Goal: Transaction & Acquisition: Book appointment/travel/reservation

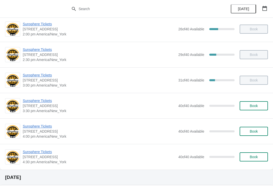
scroll to position [184, 0]
click at [257, 105] on span "Book" at bounding box center [253, 105] width 8 height 4
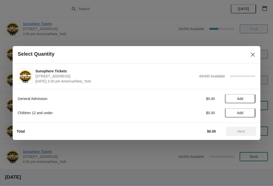
click at [248, 96] on span "Add" at bounding box center [239, 98] width 21 height 4
click at [249, 96] on icon at bounding box center [248, 98] width 5 height 5
click at [243, 127] on button "Next" at bounding box center [241, 130] width 30 height 9
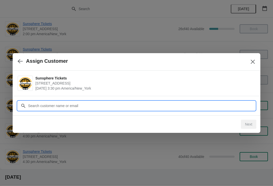
click at [228, 105] on input "Customer" at bounding box center [141, 105] width 227 height 9
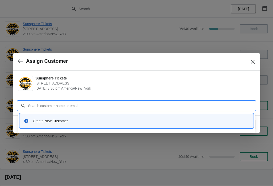
click at [95, 130] on div "Create New Customer" at bounding box center [136, 121] width 237 height 21
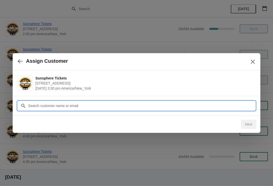
click at [70, 103] on input "Customer" at bounding box center [141, 105] width 227 height 9
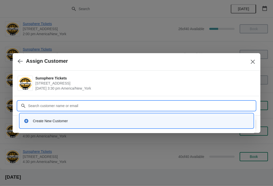
click at [81, 123] on div "Create New Customer" at bounding box center [136, 120] width 229 height 10
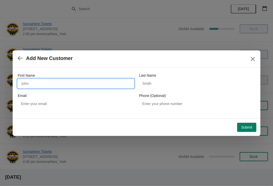
click at [52, 81] on input "First Name" at bounding box center [76, 83] width 116 height 9
type input "Walkin"
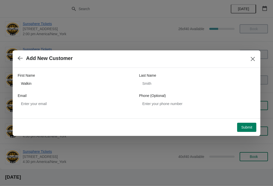
click at [246, 125] on span "Submit" at bounding box center [246, 127] width 11 height 4
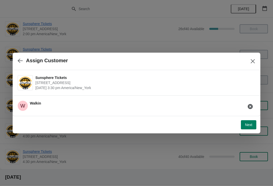
click at [249, 126] on span "Next" at bounding box center [248, 124] width 7 height 4
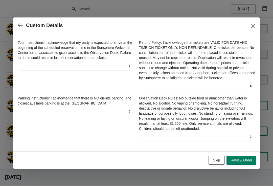
click at [219, 161] on span "Skip" at bounding box center [216, 160] width 7 height 4
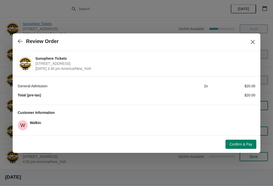
click at [237, 145] on span "Confirm & Pay" at bounding box center [240, 144] width 23 height 4
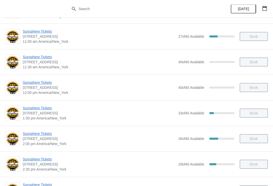
scroll to position [103, 0]
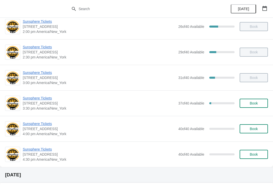
scroll to position [186, 0]
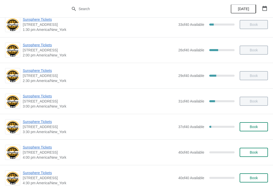
scroll to position [204, 0]
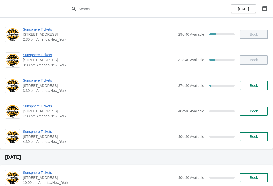
click at [267, 83] on button "Book" at bounding box center [253, 85] width 28 height 9
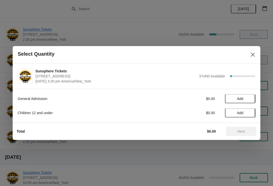
click at [247, 99] on span "Add" at bounding box center [239, 98] width 21 height 4
click at [255, 100] on div "General Admission $10.00 1 Children 12 and under $0.00 Add" at bounding box center [136, 106] width 247 height 34
click at [251, 98] on icon at bounding box center [248, 98] width 5 height 5
click at [245, 116] on button "Add" at bounding box center [240, 112] width 30 height 9
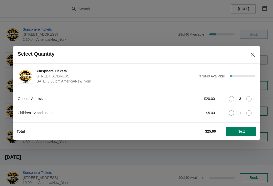
click at [245, 132] on span "Next" at bounding box center [241, 131] width 22 height 4
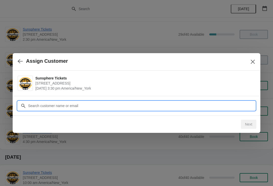
click at [154, 105] on input "Customer" at bounding box center [141, 105] width 227 height 9
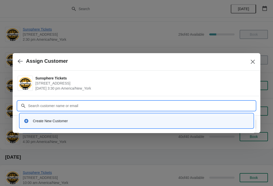
click at [117, 116] on div "Create New Customer" at bounding box center [136, 120] width 229 height 10
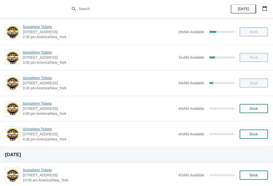
scroll to position [235, 0]
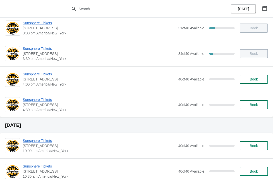
click at [256, 78] on span "Book" at bounding box center [253, 79] width 8 height 4
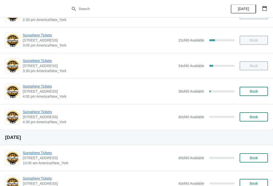
scroll to position [224, 0]
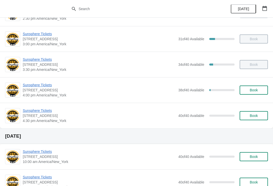
click at [251, 86] on button "Book" at bounding box center [253, 89] width 28 height 9
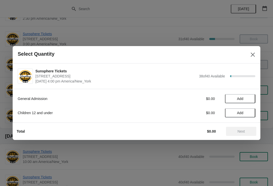
click at [245, 99] on span "Add" at bounding box center [239, 98] width 21 height 4
click at [246, 99] on icon at bounding box center [248, 98] width 5 height 5
click at [247, 98] on icon at bounding box center [248, 98] width 5 height 5
click at [239, 130] on span "Next" at bounding box center [240, 131] width 7 height 4
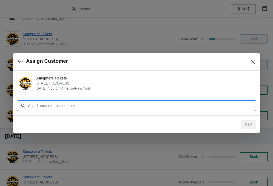
click at [204, 104] on input "Customer" at bounding box center [141, 105] width 227 height 9
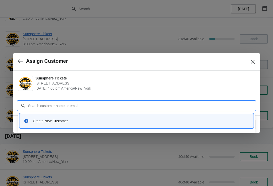
click at [112, 122] on div "Create New Customer" at bounding box center [141, 120] width 216 height 5
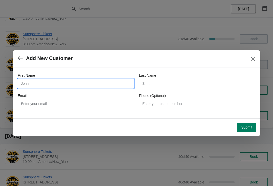
click at [83, 83] on input "First Name" at bounding box center [76, 83] width 116 height 9
type input "W"
click at [244, 123] on button "Submit" at bounding box center [246, 126] width 19 height 9
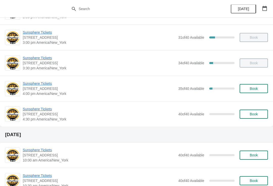
scroll to position [226, 0]
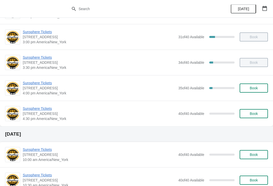
click at [261, 89] on span "Book" at bounding box center [253, 88] width 19 height 4
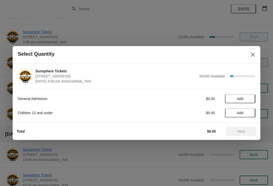
click at [249, 101] on button "Add" at bounding box center [240, 98] width 30 height 9
click at [245, 124] on div "Total $10.00 Next" at bounding box center [134, 128] width 243 height 13
click at [237, 128] on button "Next" at bounding box center [241, 130] width 30 height 9
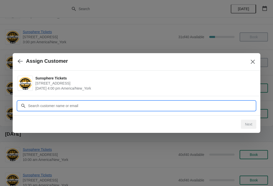
click at [206, 102] on input "Customer" at bounding box center [141, 105] width 227 height 9
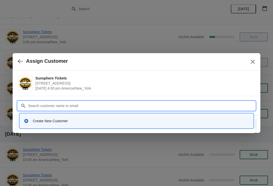
click at [64, 117] on div "Create New Customer" at bounding box center [136, 120] width 229 height 10
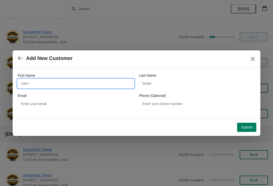
click at [70, 86] on input "First Name" at bounding box center [76, 83] width 116 height 9
